Goal: Navigation & Orientation: Find specific page/section

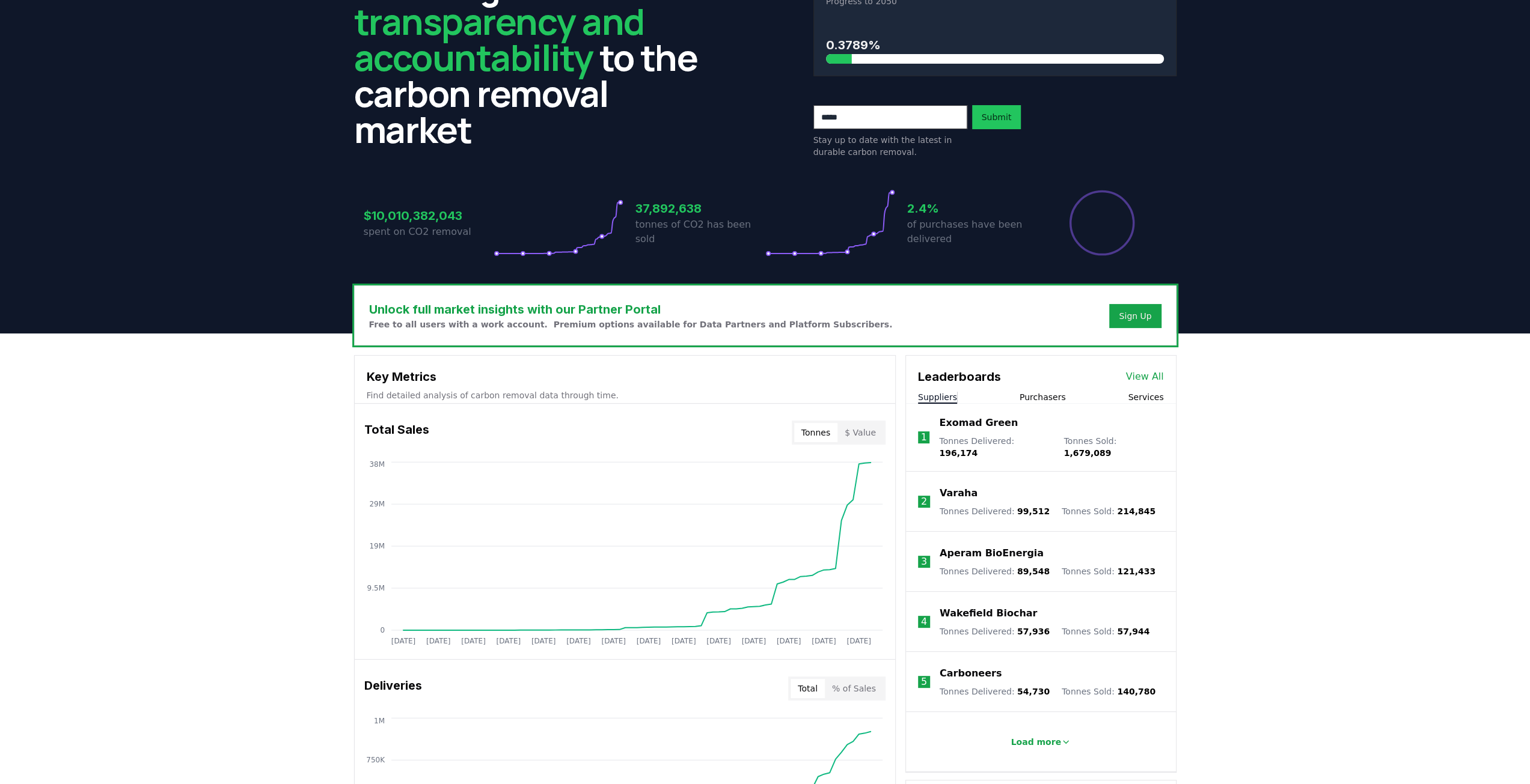
scroll to position [120, 0]
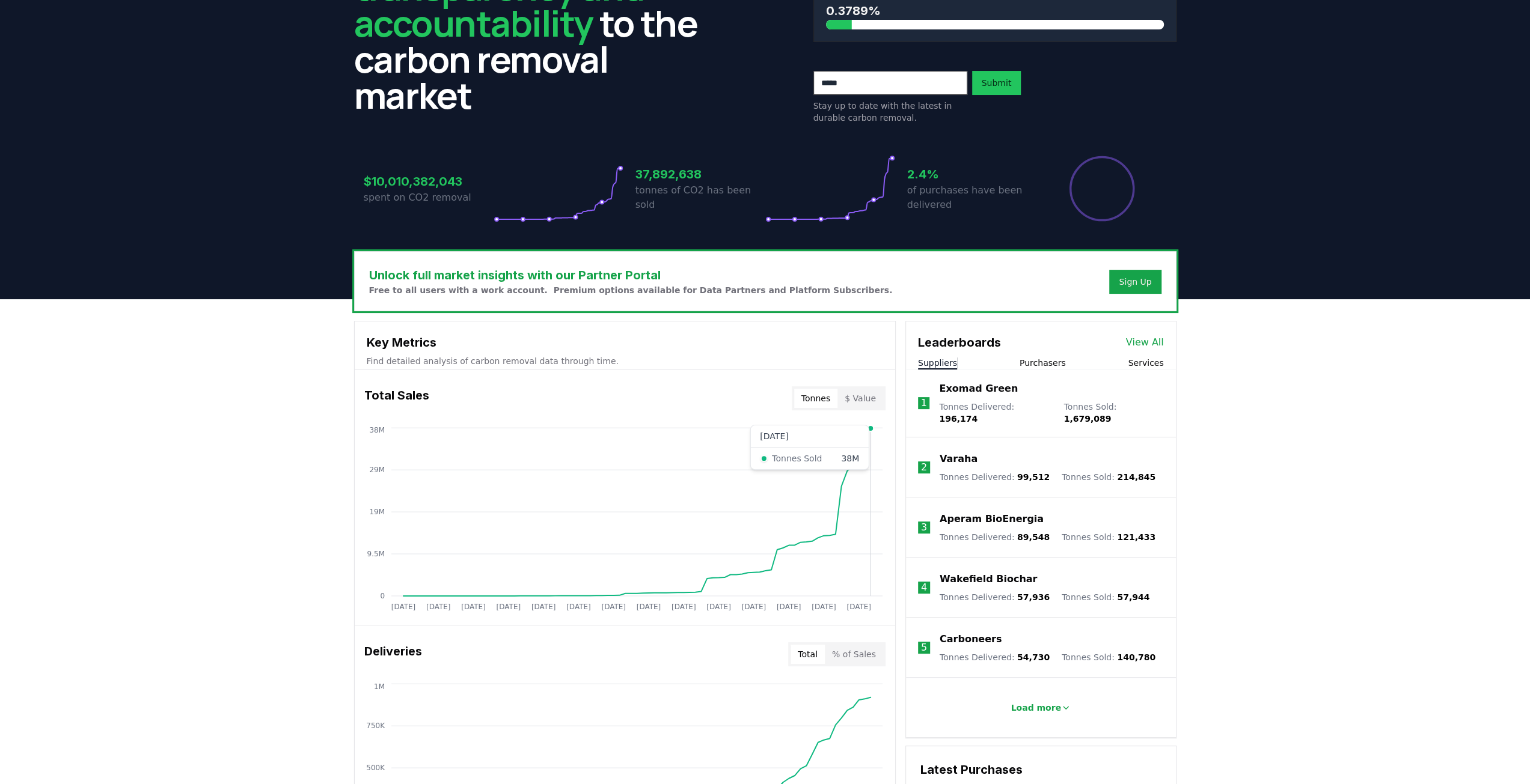
drag, startPoint x: 711, startPoint y: 484, endPoint x: 877, endPoint y: 481, distance: 166.0
click at [877, 481] on icon "[DATE] [DATE] [DATE] [DATE] [DATE] [DATE] [DATE] [DATE] [DATE] [DATE] [DATE] [D…" at bounding box center [620, 521] width 531 height 192
click at [820, 486] on icon "[DATE] [DATE] [DATE] [DATE] [DATE] [DATE] [DATE] [DATE] [DATE] [DATE] [DATE] [D…" at bounding box center [620, 521] width 531 height 192
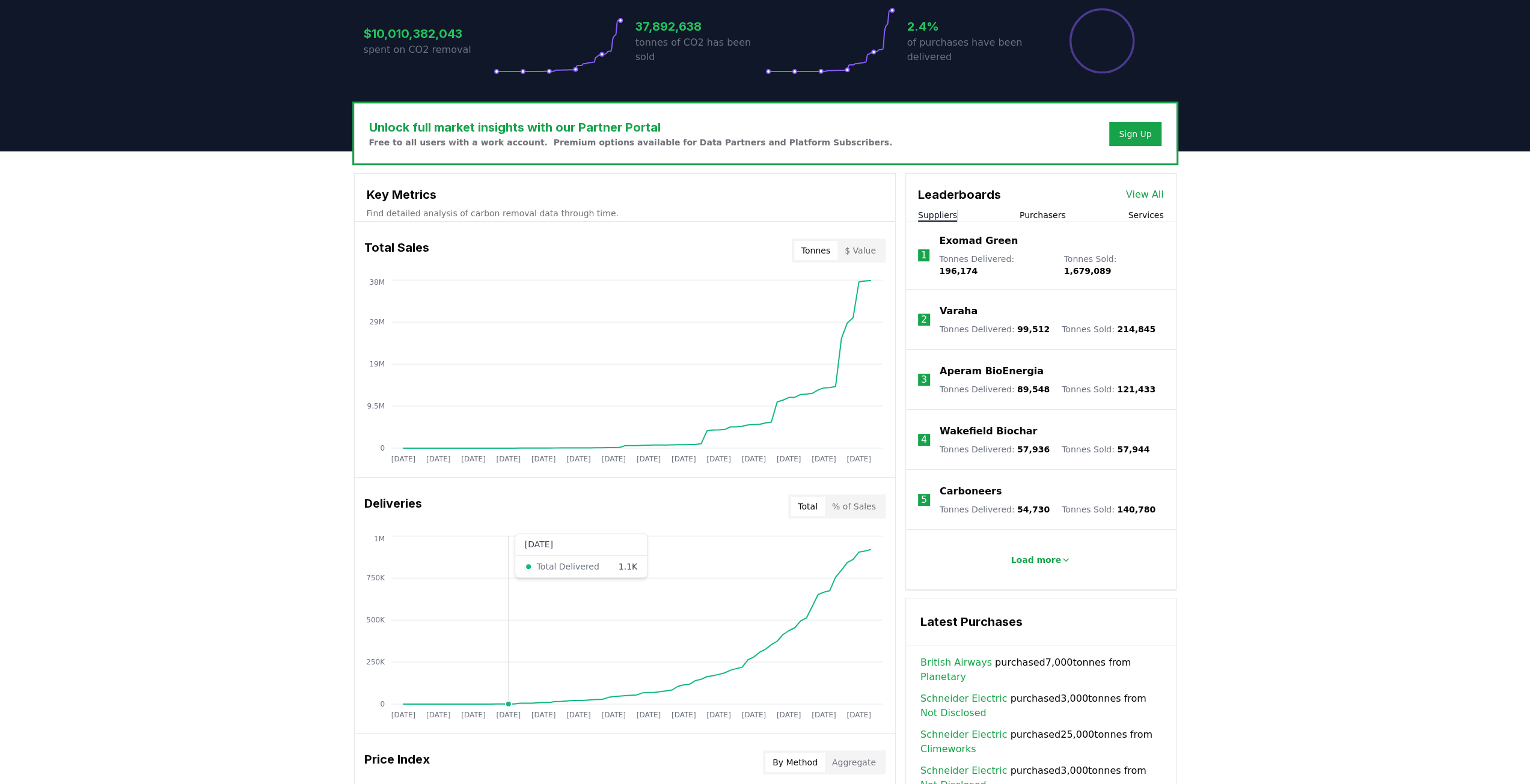
scroll to position [0, 0]
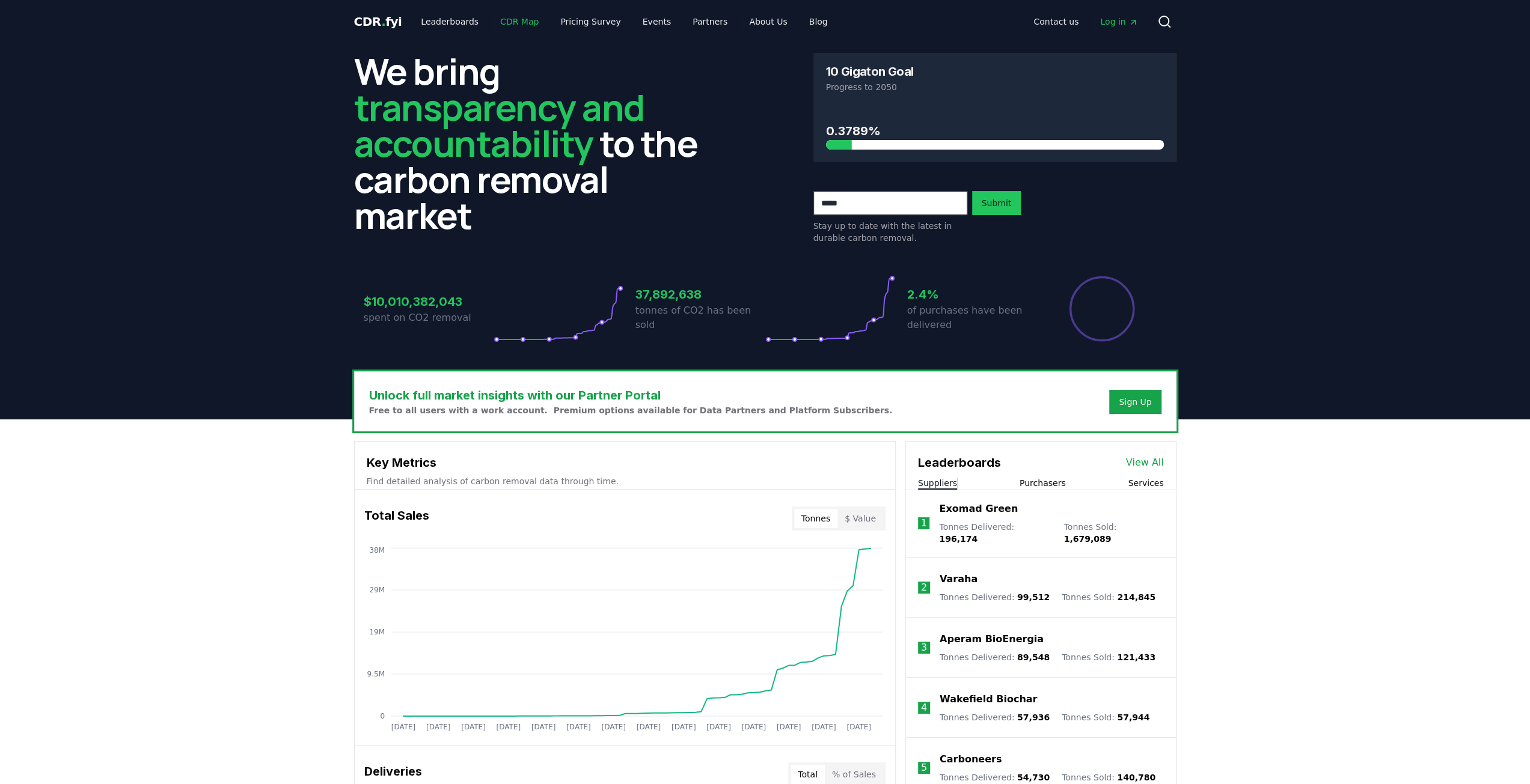
click at [492, 19] on link "CDR Map" at bounding box center [519, 21] width 57 height 22
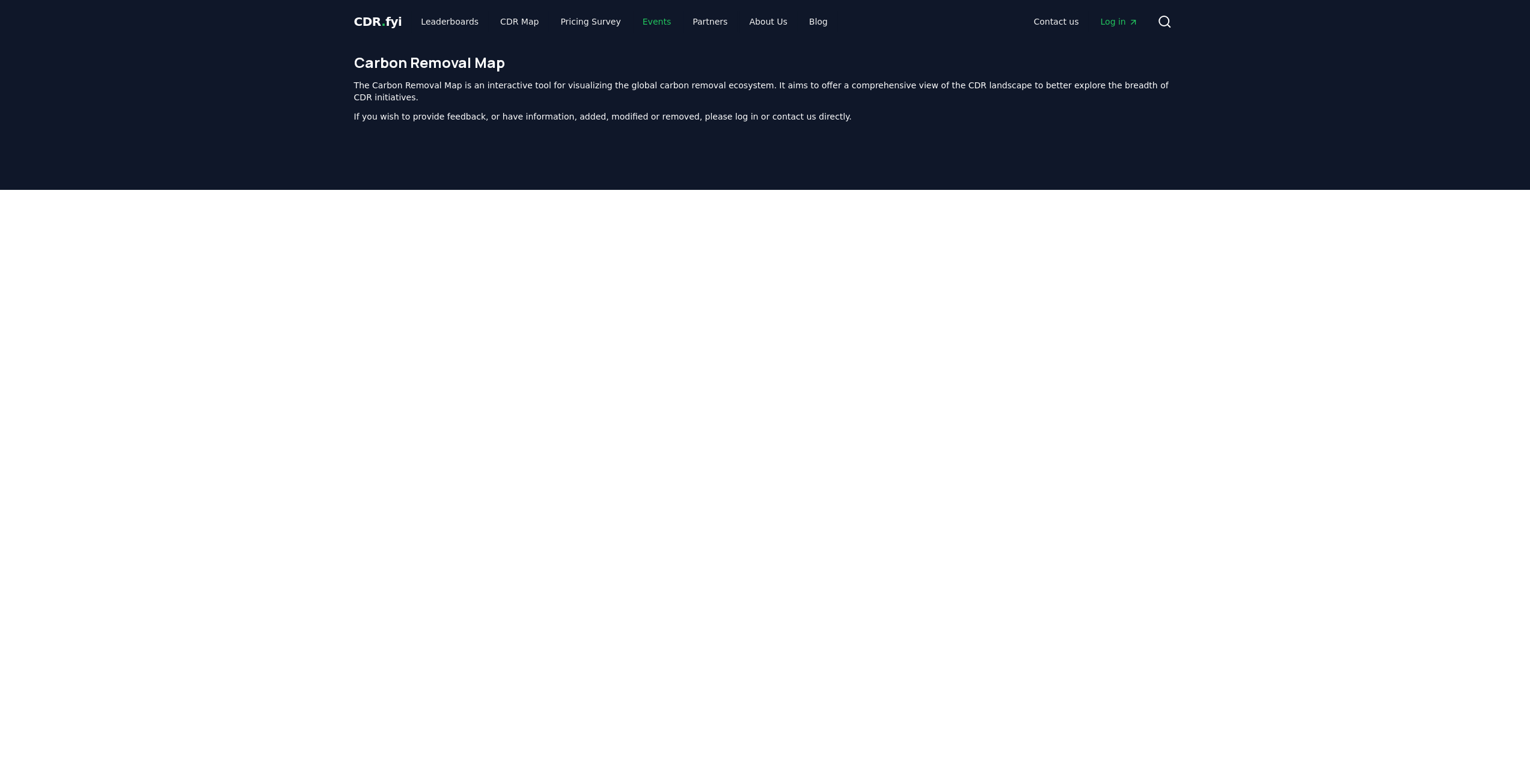
click at [644, 25] on link "Events" at bounding box center [657, 21] width 48 height 22
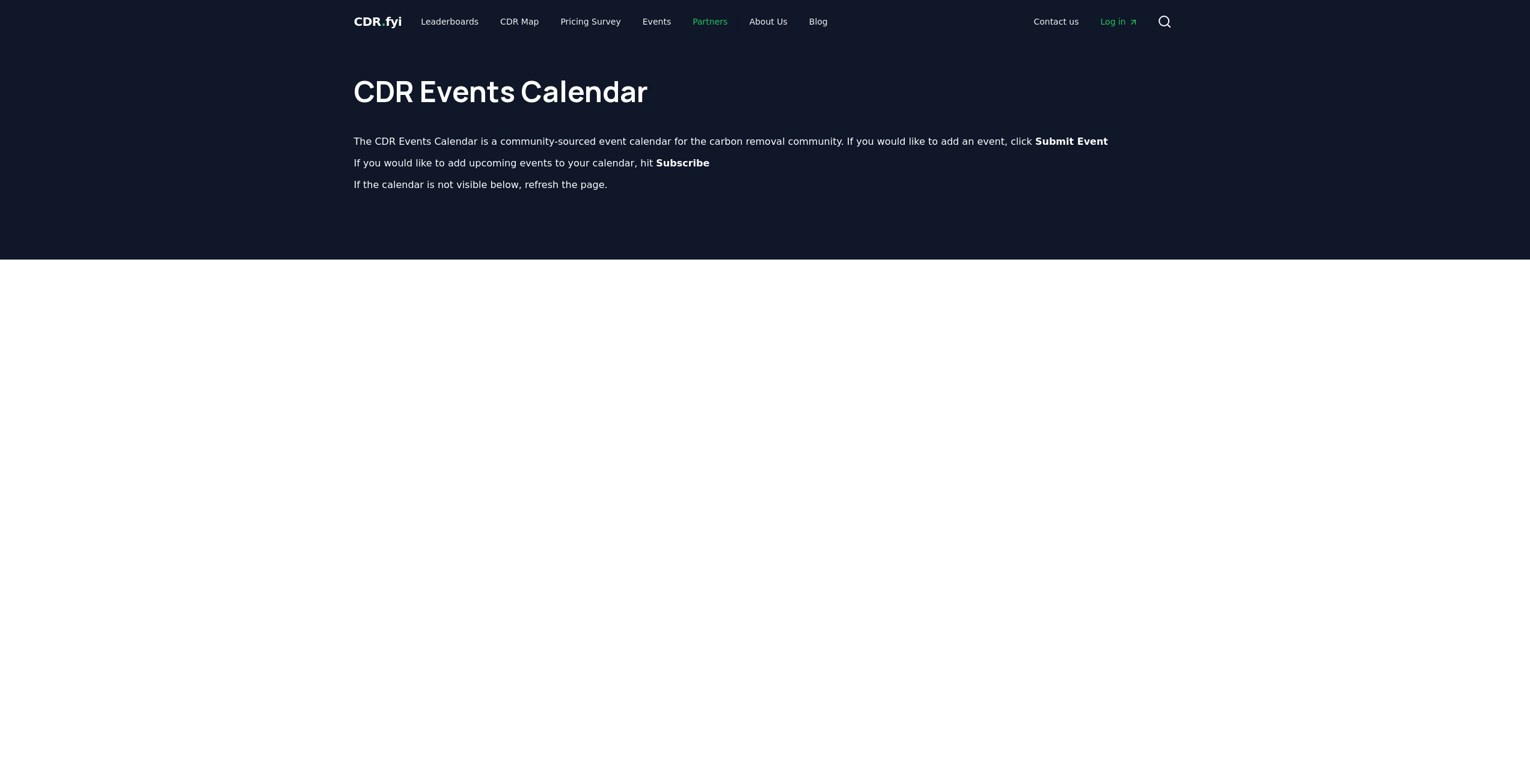
click at [683, 23] on link "Partners" at bounding box center [709, 21] width 54 height 22
